Goal: Navigation & Orientation: Find specific page/section

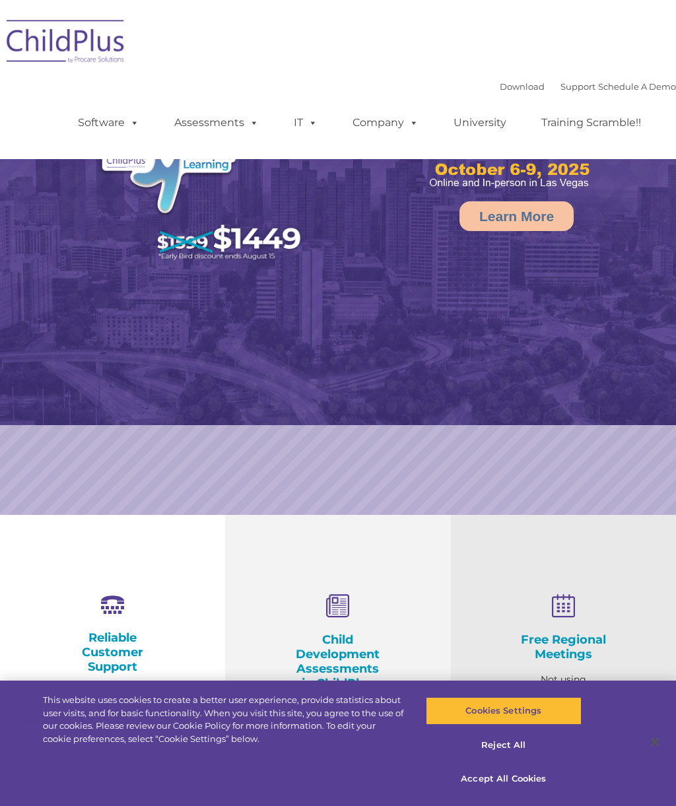
select select "MEDIUM"
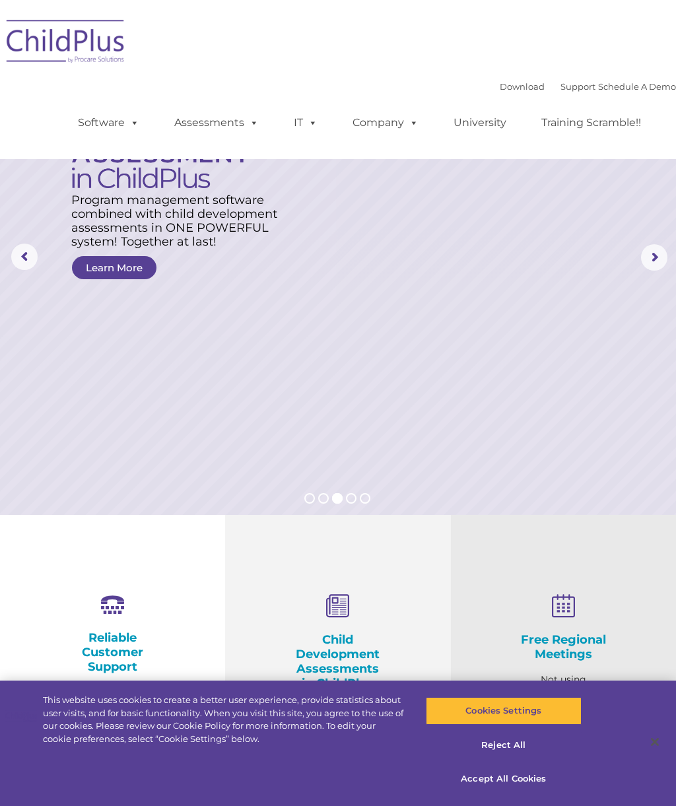
click at [408, 129] on span at bounding box center [411, 122] width 15 height 13
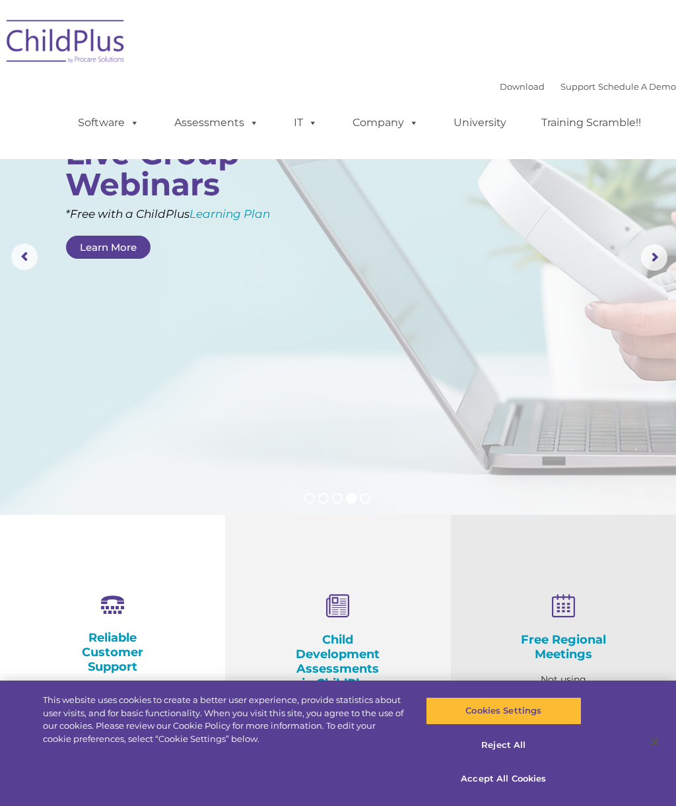
click at [514, 91] on link "Download" at bounding box center [522, 86] width 45 height 11
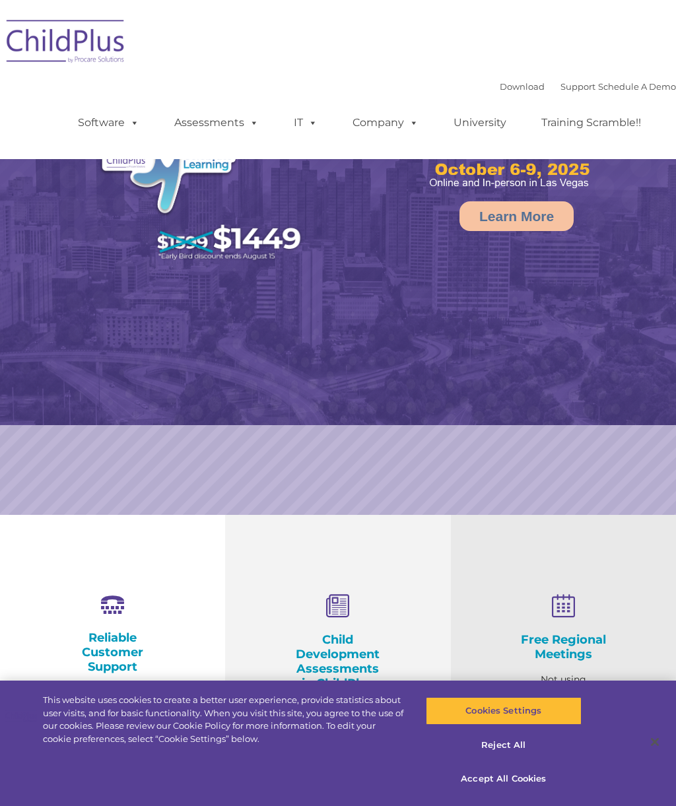
select select "MEDIUM"
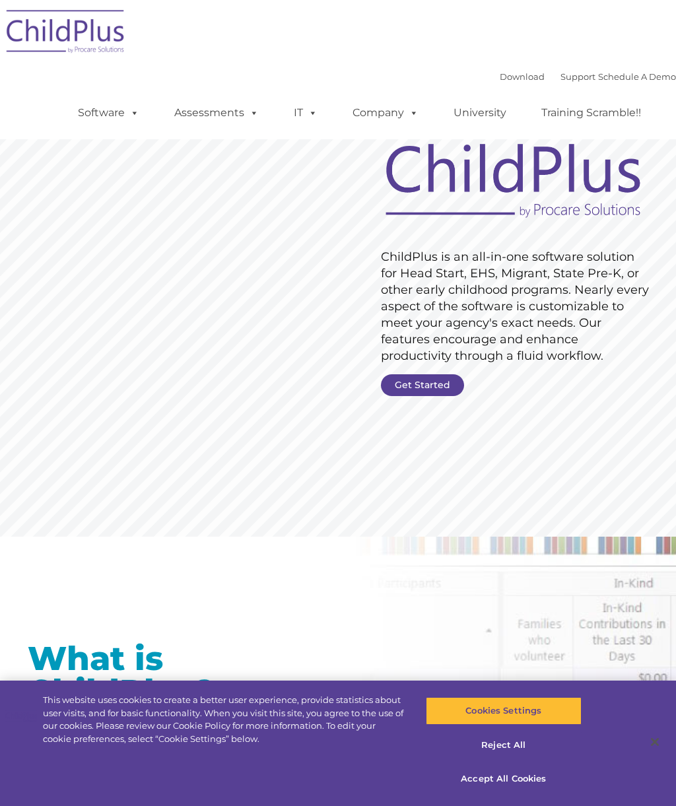
click at [442, 389] on link "Get Started" at bounding box center [422, 385] width 83 height 22
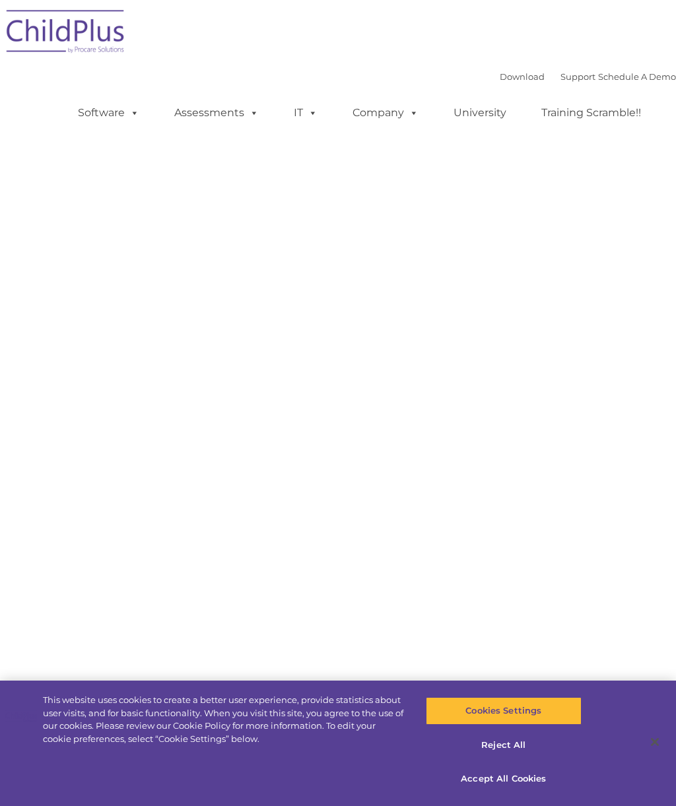
select select "MEDIUM"
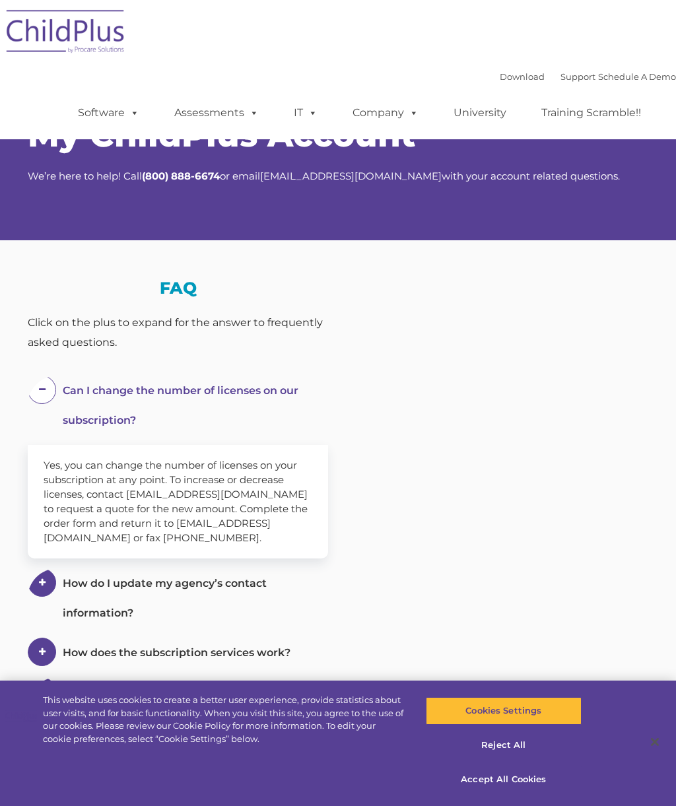
select select "MEDIUM"
